Goal: Task Accomplishment & Management: Use online tool/utility

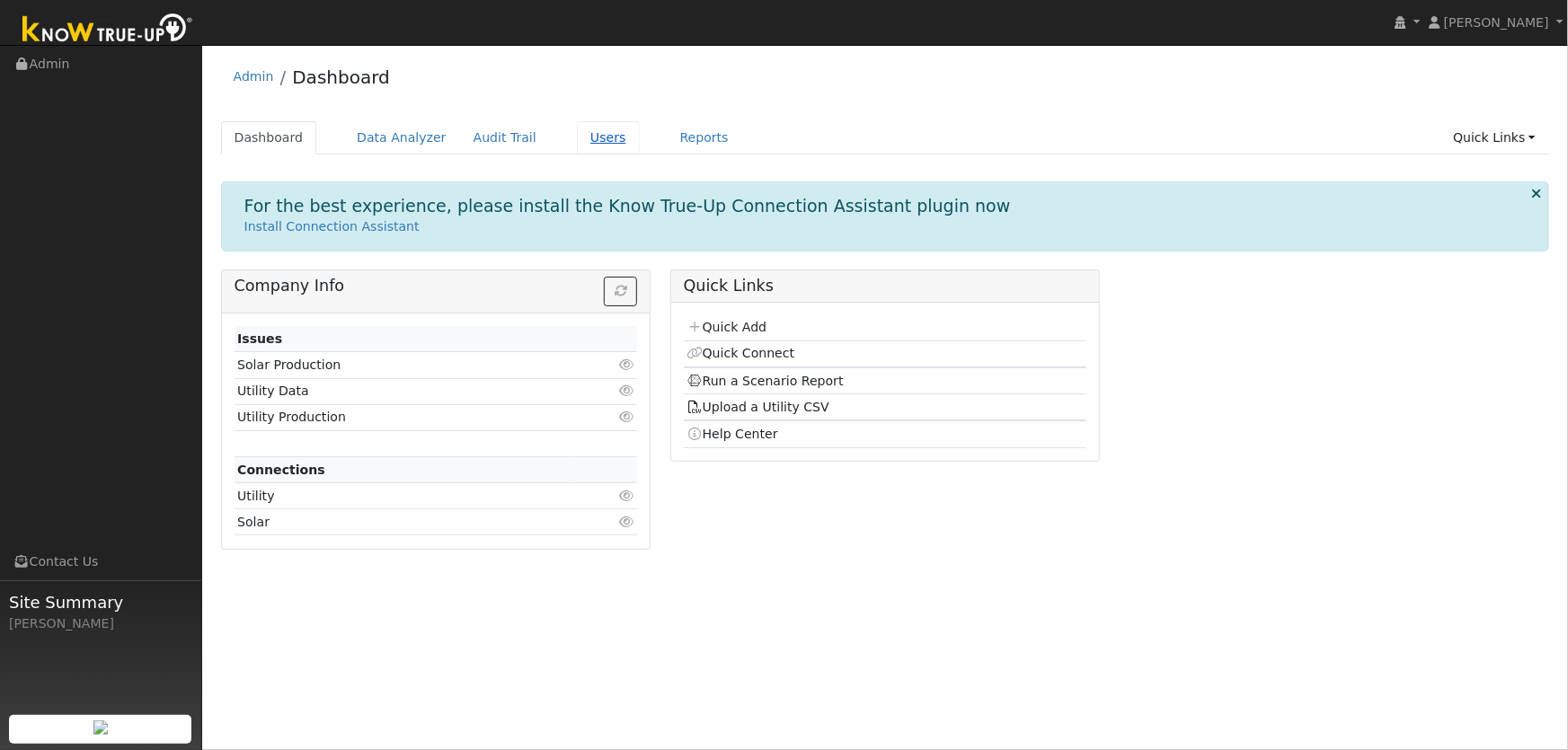
click at [577, 131] on link "Users" at bounding box center [608, 138] width 63 height 34
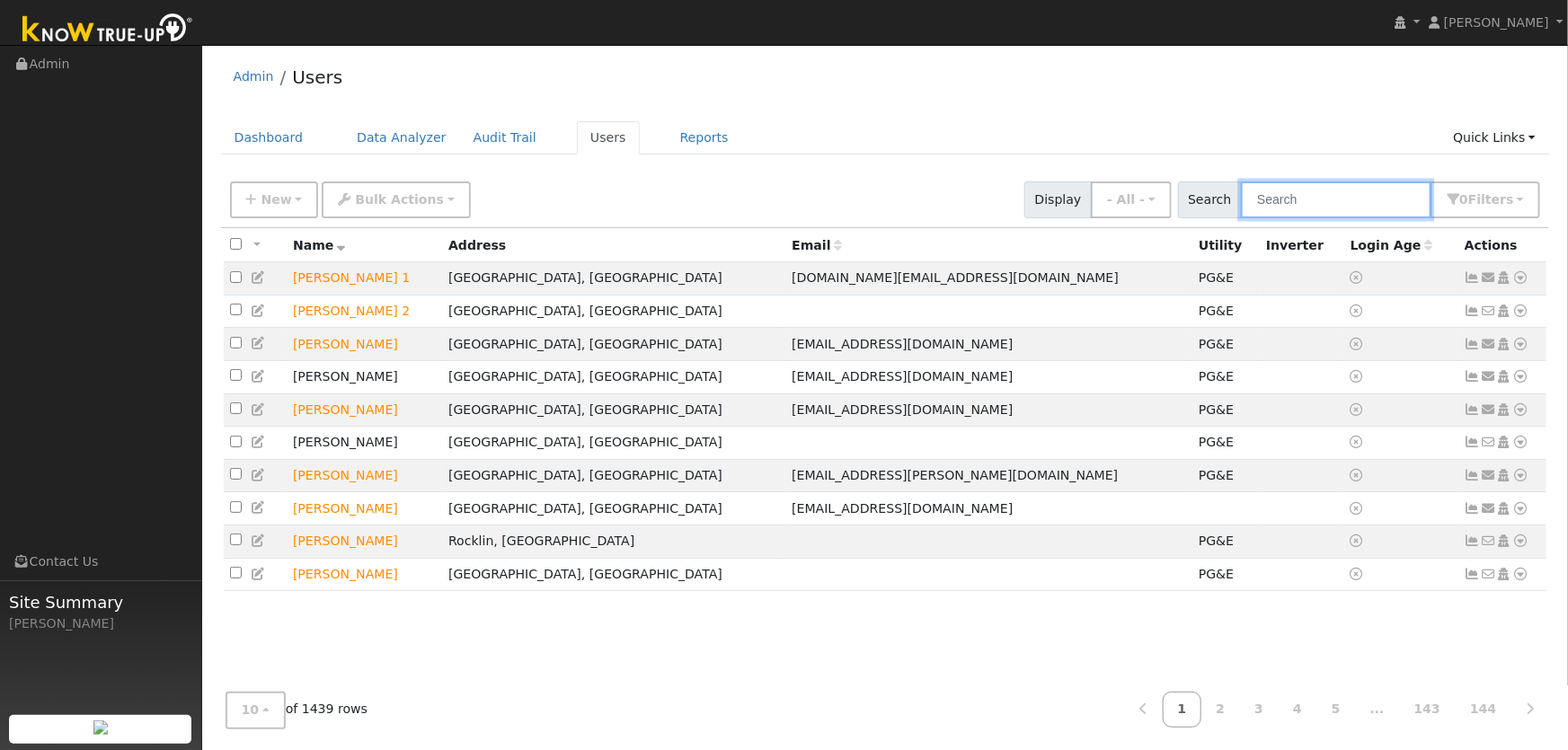
click at [1267, 203] on input "text" at bounding box center [1335, 199] width 190 height 36
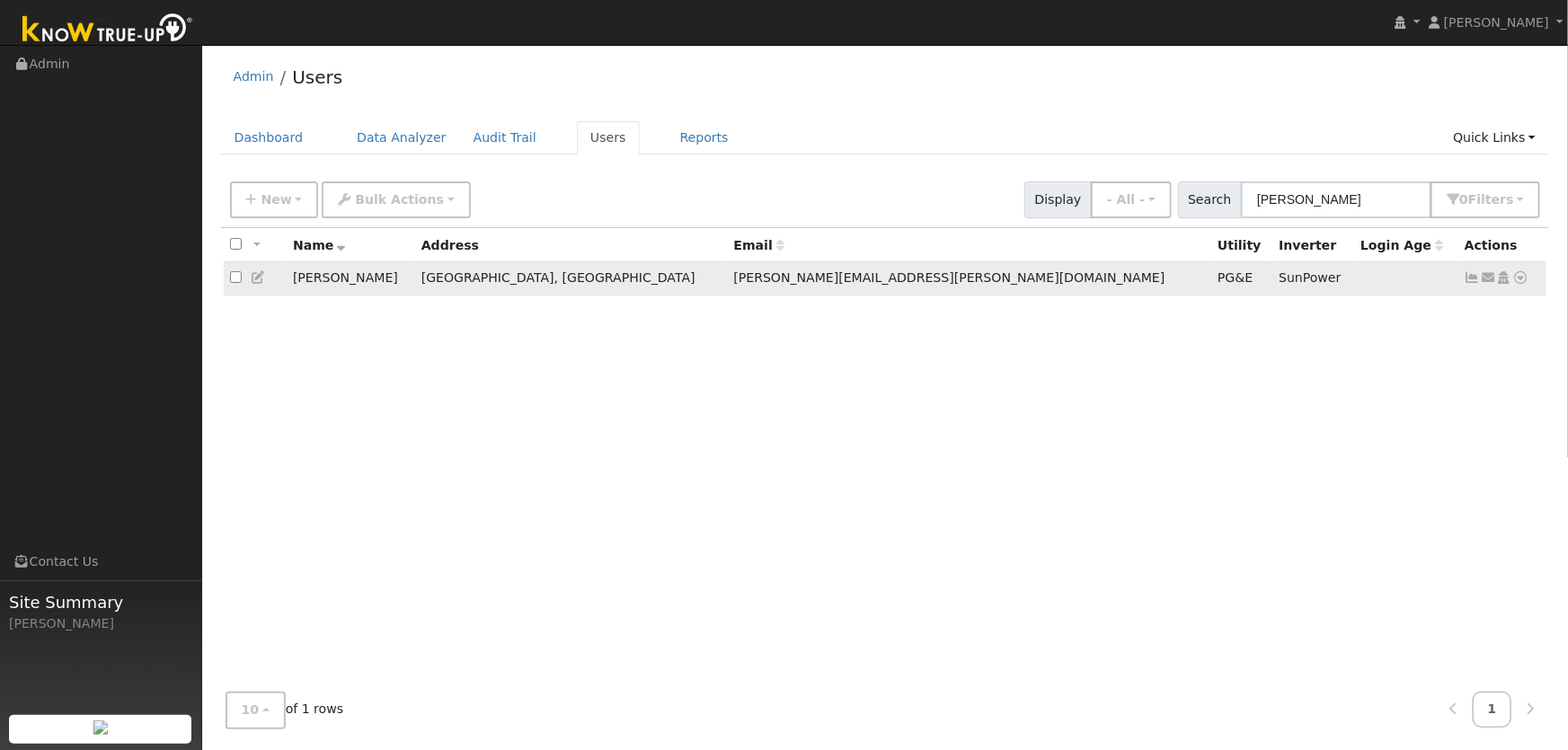
click at [1523, 280] on icon at bounding box center [1522, 277] width 16 height 13
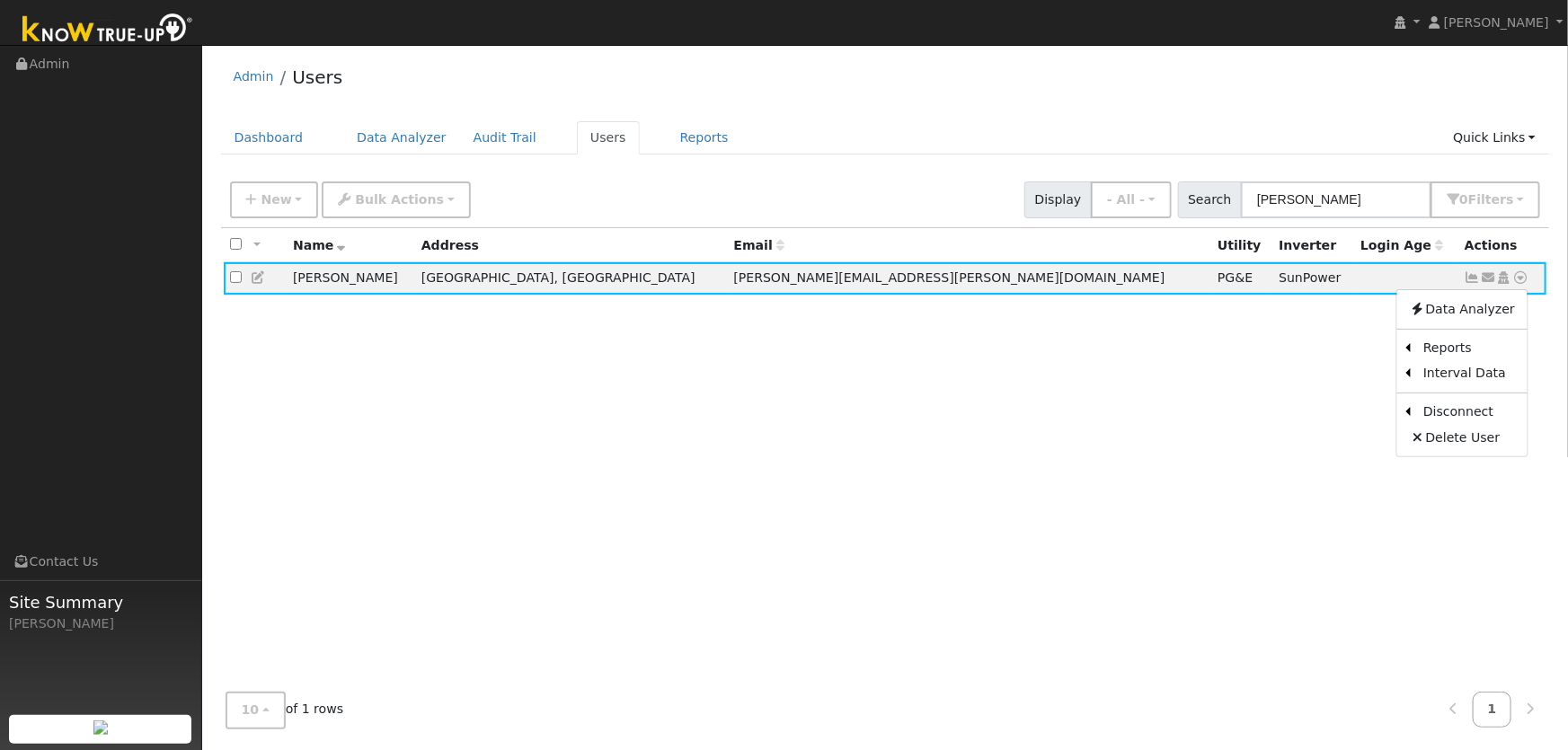
click at [542, 435] on div "All None All on page None on page Name Address Email Utility Inverter Login Age…" at bounding box center [885, 453] width 1329 height 450
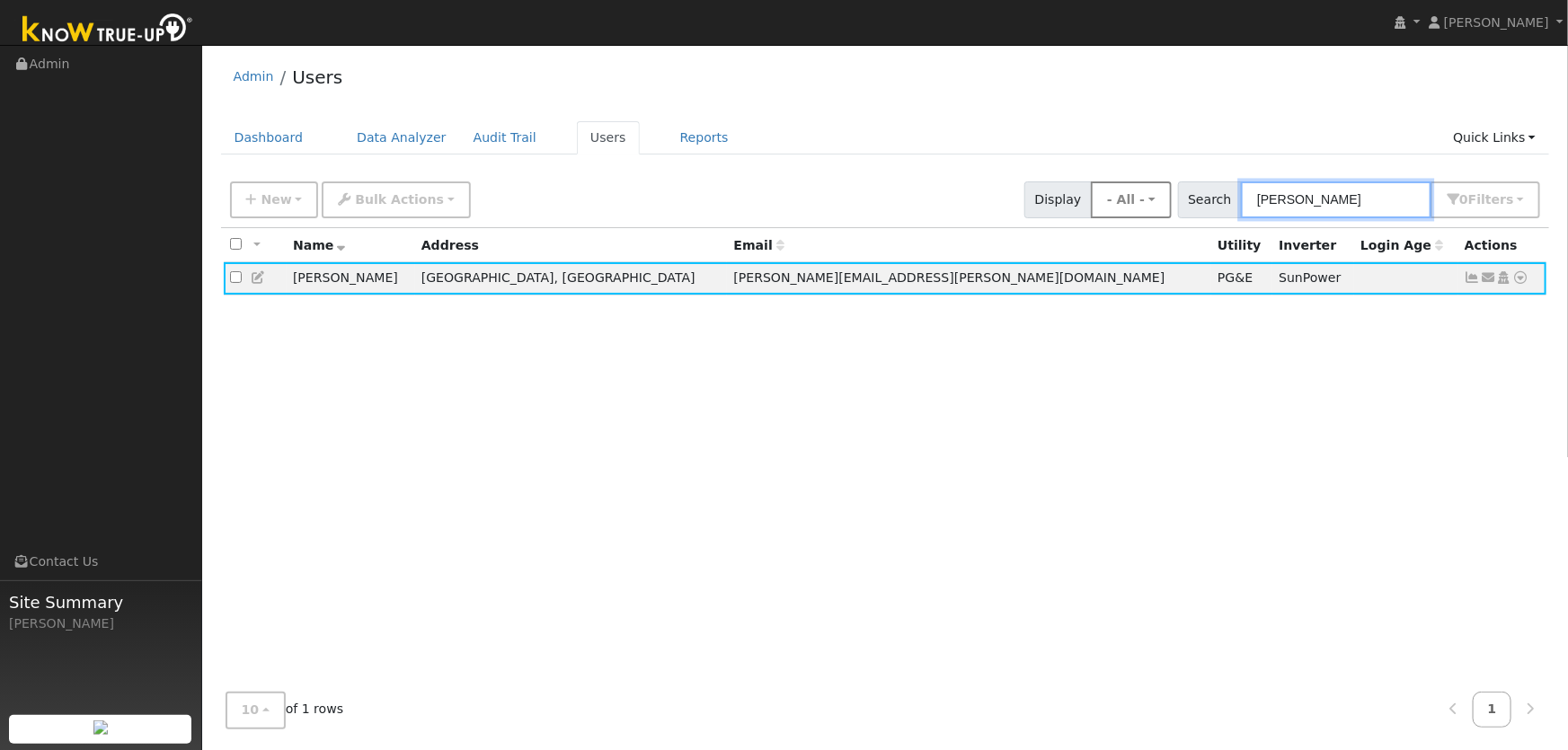
drag, startPoint x: 1317, startPoint y: 201, endPoint x: 1150, endPoint y: 188, distance: 167.5
click at [1151, 188] on div "New Add User Quick Add Quick Connect Quick Convert Lead Bulk Actions Send Email…" at bounding box center [885, 197] width 1318 height 43
type input "Irma"
drag, startPoint x: 1240, startPoint y: 199, endPoint x: 1113, endPoint y: 185, distance: 127.8
click at [1116, 185] on div "New Add User Quick Add Quick Connect Quick Convert Lead Bulk Actions Send Email…" at bounding box center [885, 197] width 1318 height 43
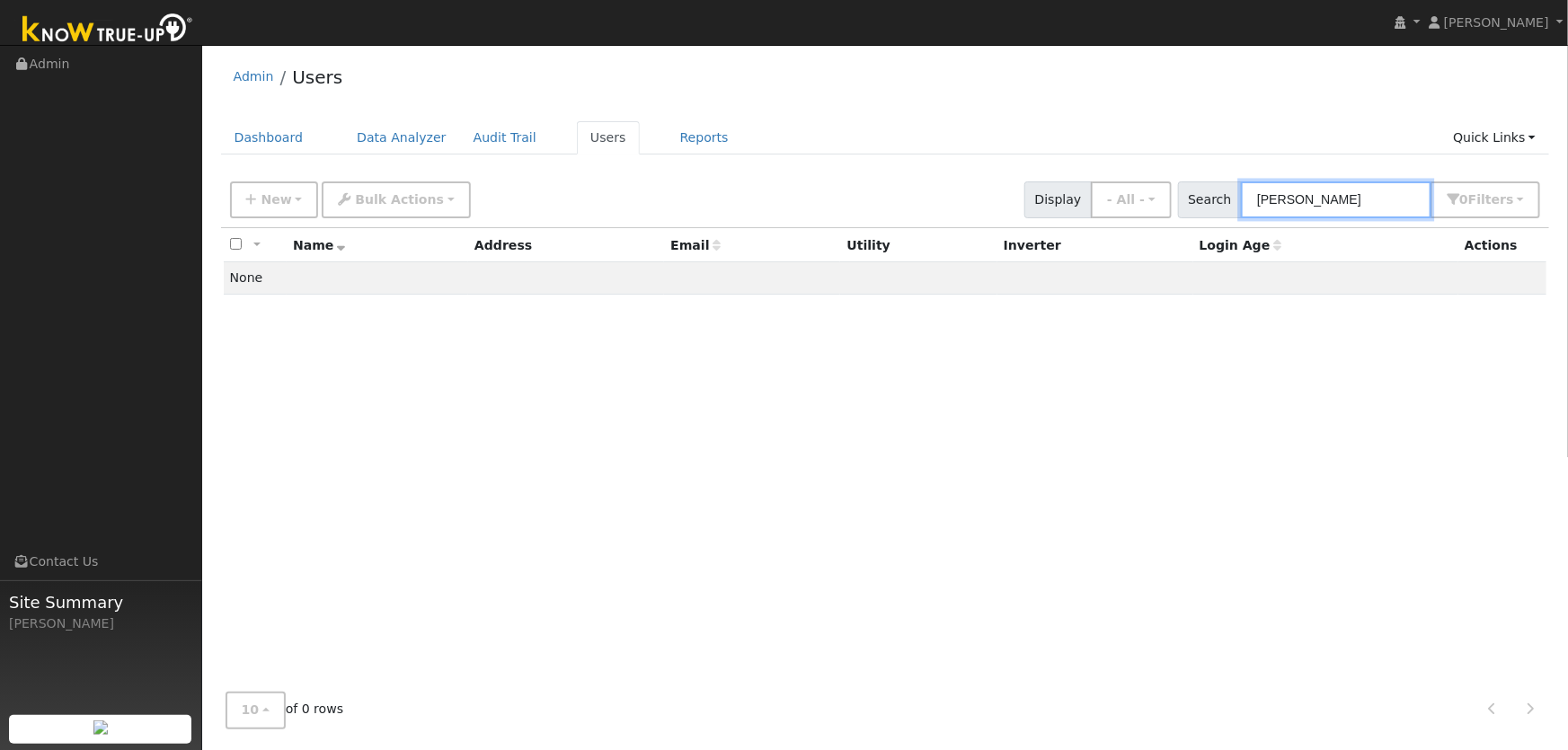
drag, startPoint x: 1360, startPoint y: 201, endPoint x: 1077, endPoint y: 175, distance: 284.2
click at [1133, 178] on div "New Add User Quick Add Quick Connect Quick Convert Lead Bulk Actions Send Email…" at bounding box center [885, 197] width 1318 height 43
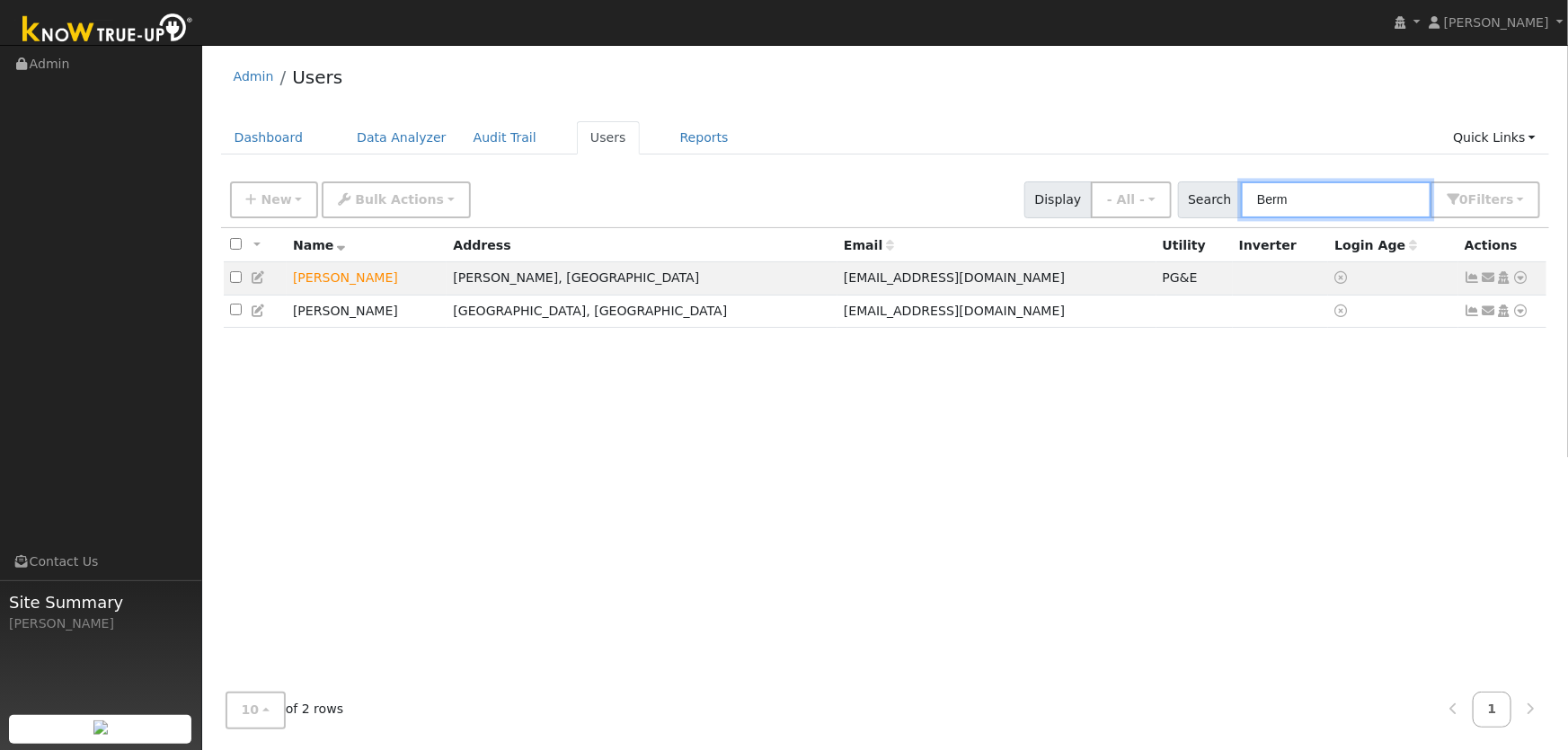
type input "Berm"
click at [1518, 282] on icon at bounding box center [1522, 277] width 16 height 13
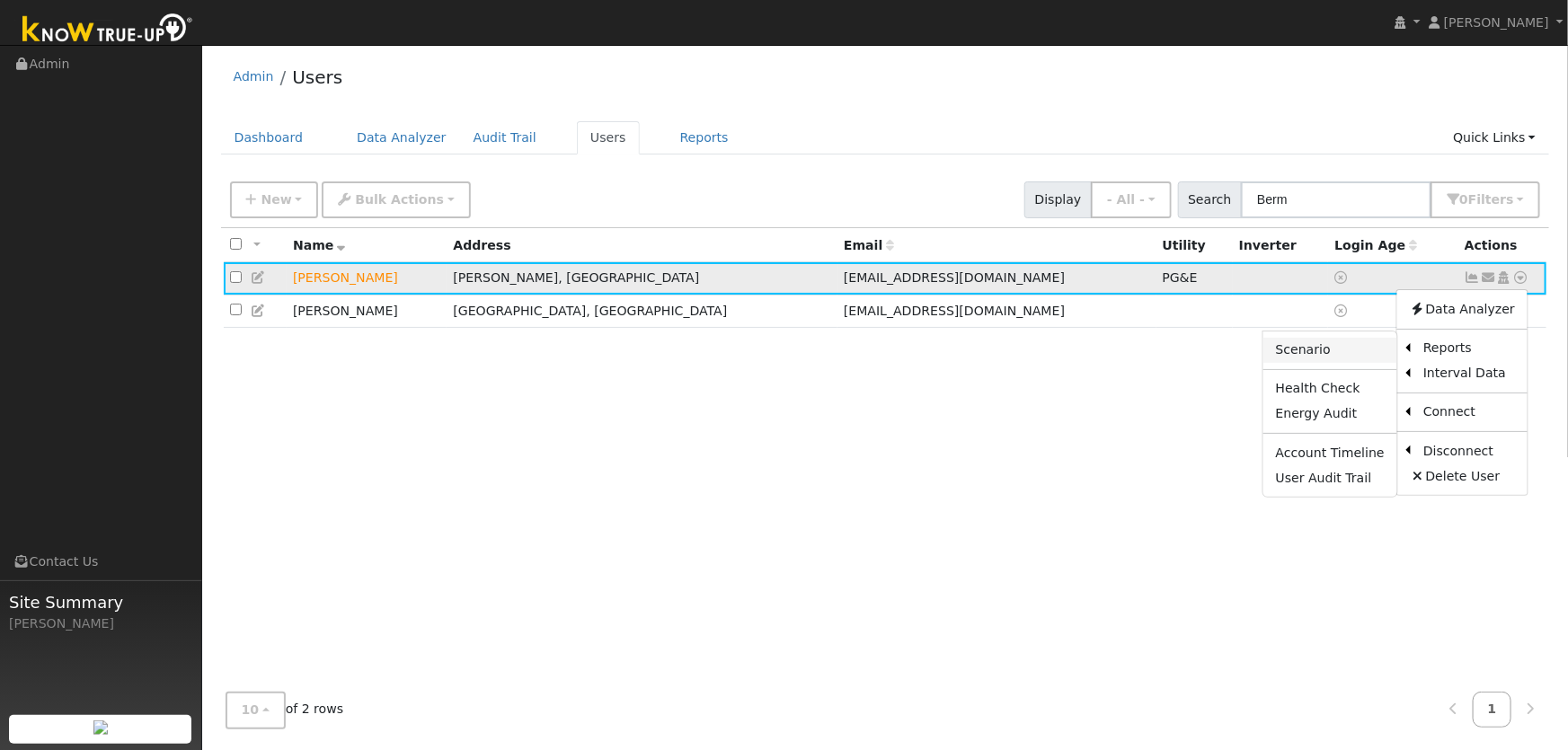
click at [1344, 356] on link "Scenario" at bounding box center [1330, 351] width 134 height 26
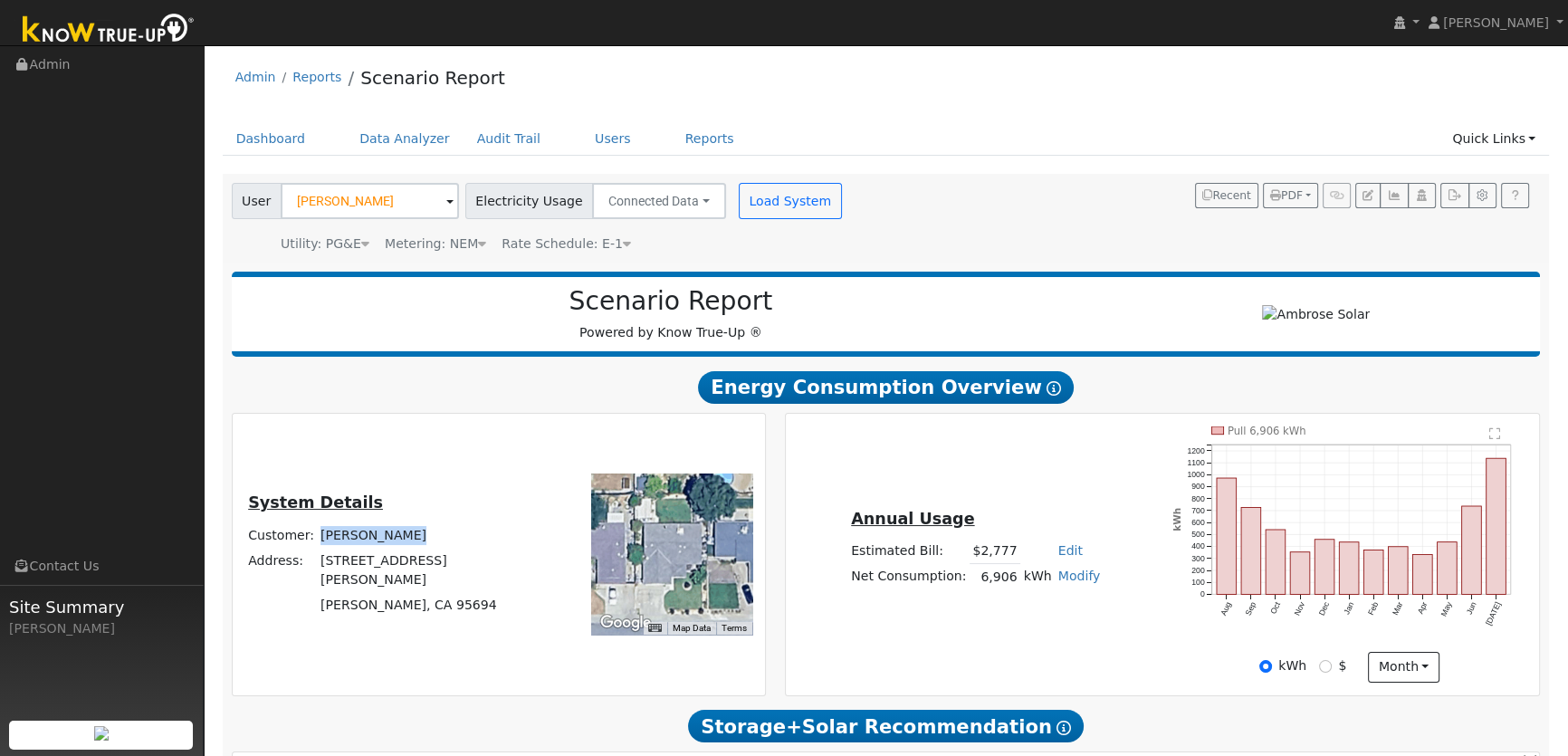
drag, startPoint x: 452, startPoint y: 545, endPoint x: 358, endPoint y: 548, distance: 94.0
click at [358, 548] on tr "Customer: Isma Bermudez" at bounding box center [389, 535] width 288 height 26
click at [362, 548] on td "[PERSON_NAME]" at bounding box center [425, 535] width 215 height 26
drag, startPoint x: 450, startPoint y: 547, endPoint x: 362, endPoint y: 551, distance: 88.1
click at [362, 548] on td "Isma Bermudez" at bounding box center [425, 535] width 215 height 26
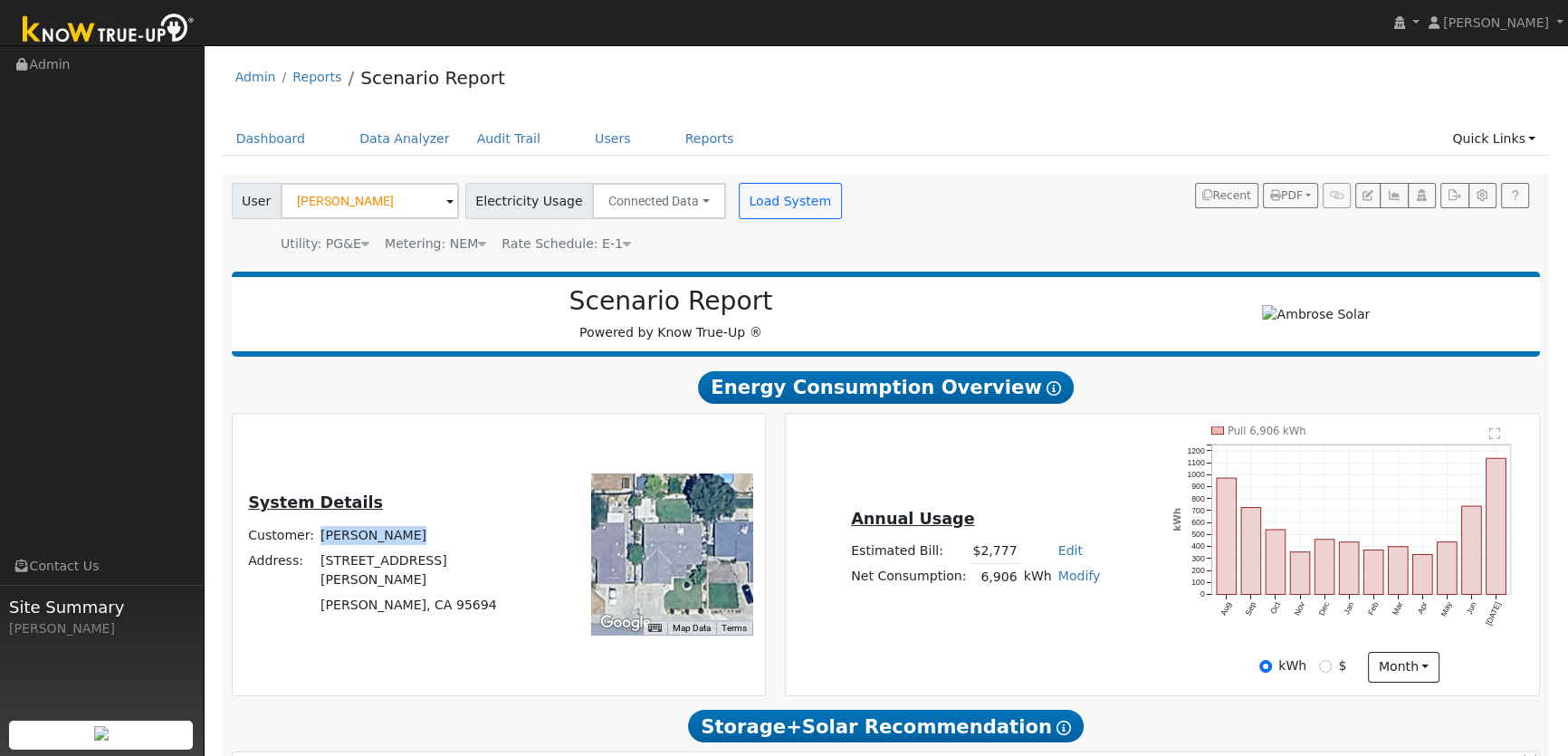
click at [362, 548] on td "Isma Bermudez" at bounding box center [425, 535] width 215 height 26
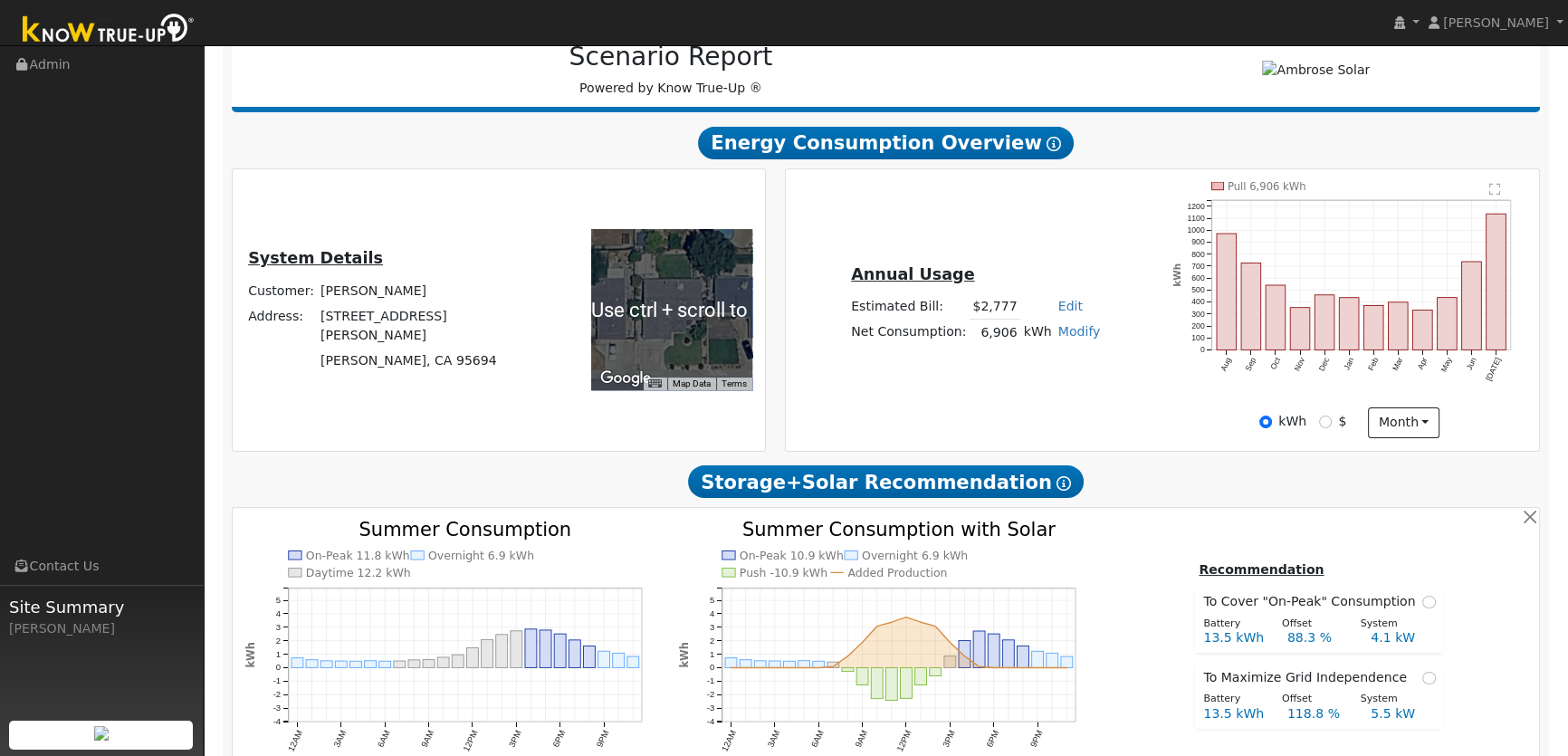
scroll to position [246, 0]
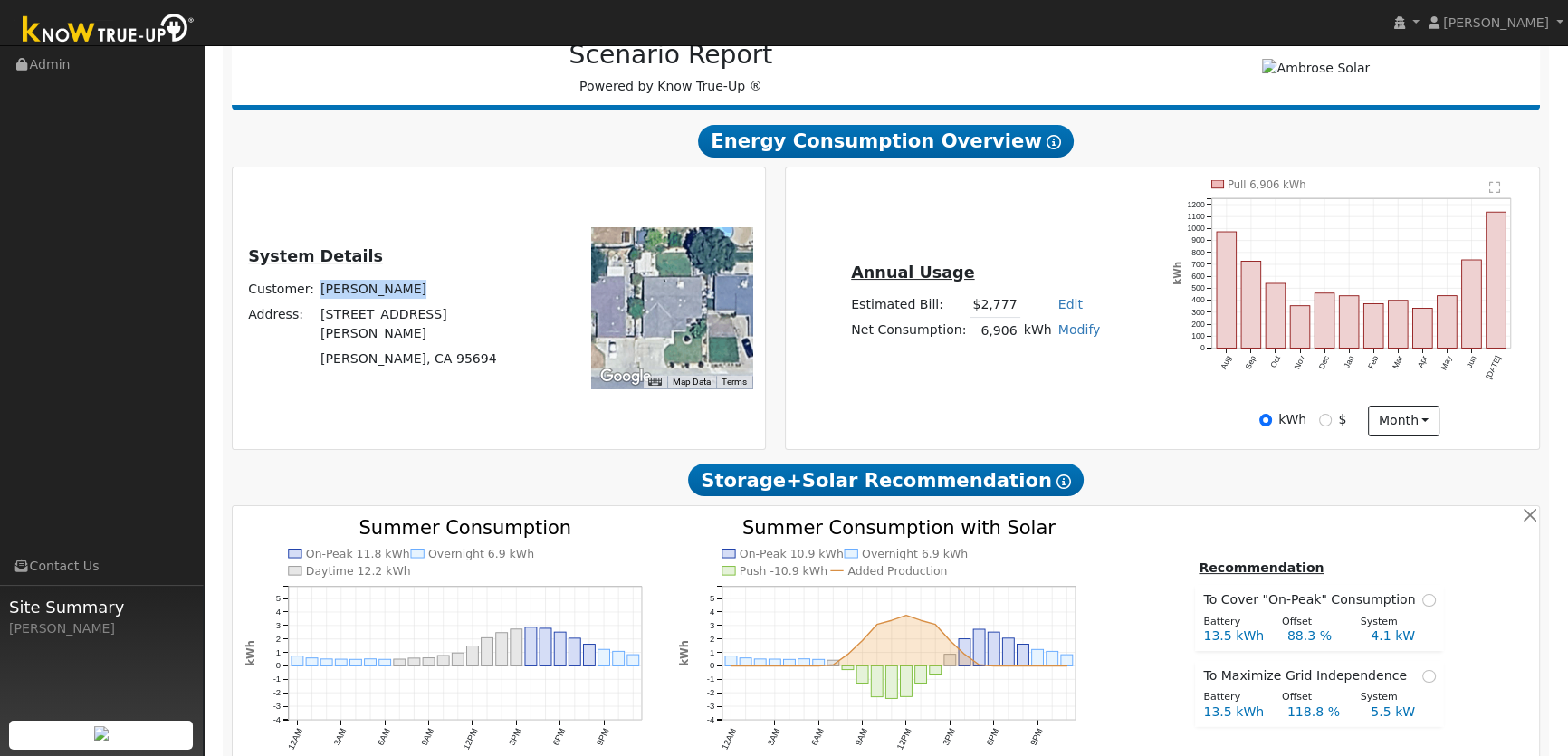
drag, startPoint x: 451, startPoint y: 301, endPoint x: 363, endPoint y: 297, distance: 88.1
click at [363, 297] on td "Isma Bermudez" at bounding box center [425, 289] width 215 height 26
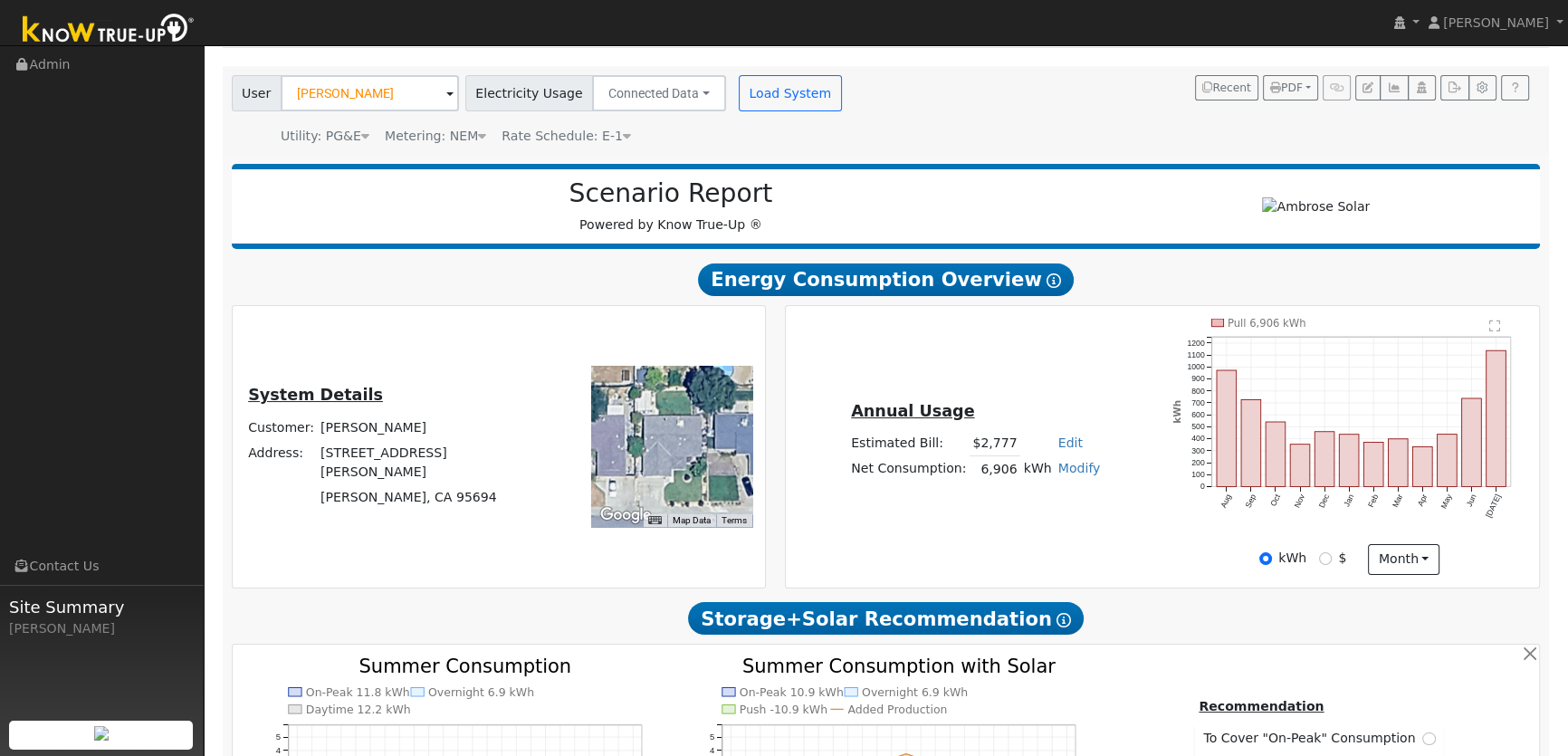
scroll to position [0, 0]
